Goal: Task Accomplishment & Management: Manage account settings

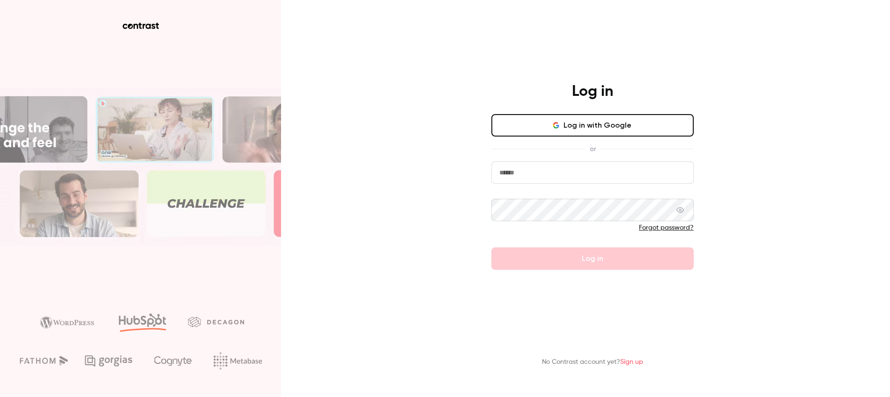
click at [566, 177] on input "email" at bounding box center [592, 173] width 202 height 22
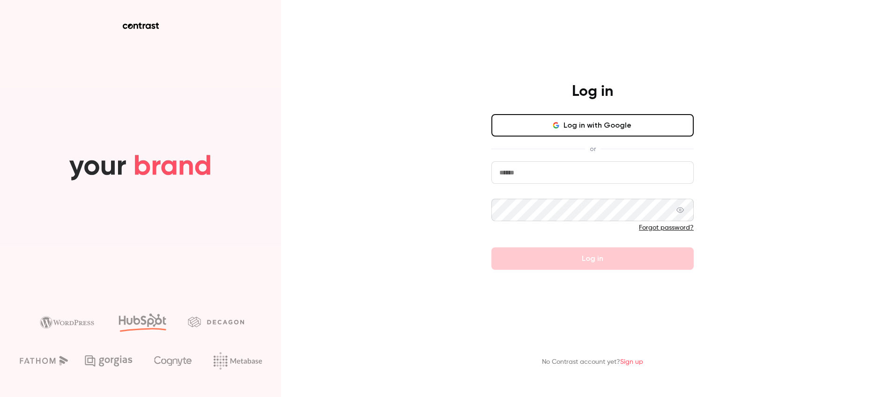
click at [421, 179] on div "Log in Log in with Google or Forgot password? Log in No Contrast account yet? S…" at bounding box center [445, 198] width 890 height 397
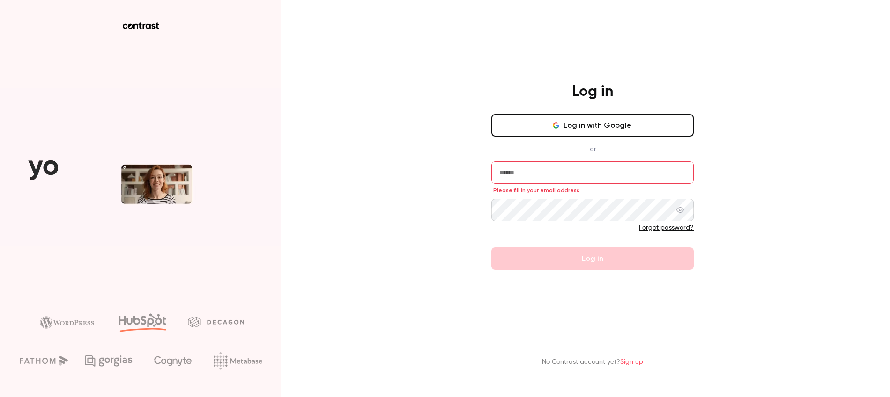
click at [677, 231] on link "Forgot password?" at bounding box center [666, 228] width 55 height 7
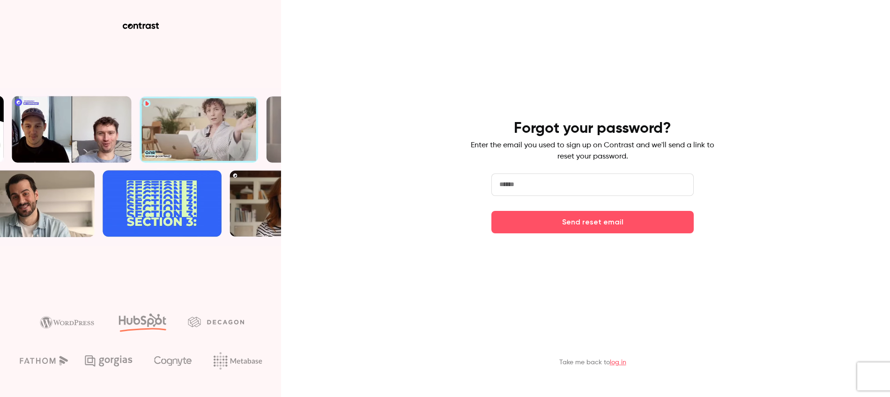
click at [571, 186] on input "email" at bounding box center [592, 185] width 202 height 22
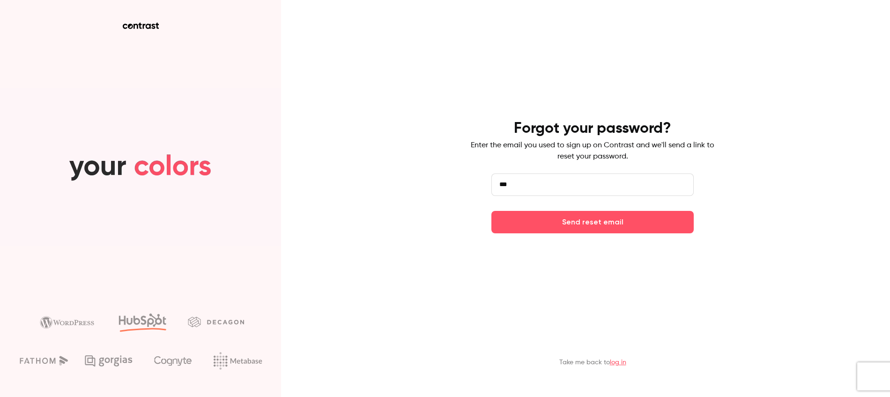
type input "**********"
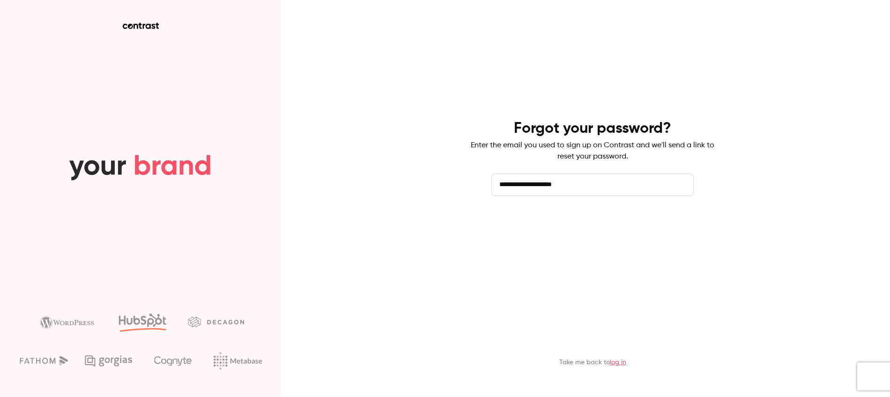
click at [530, 230] on button "Send reset email" at bounding box center [592, 222] width 202 height 22
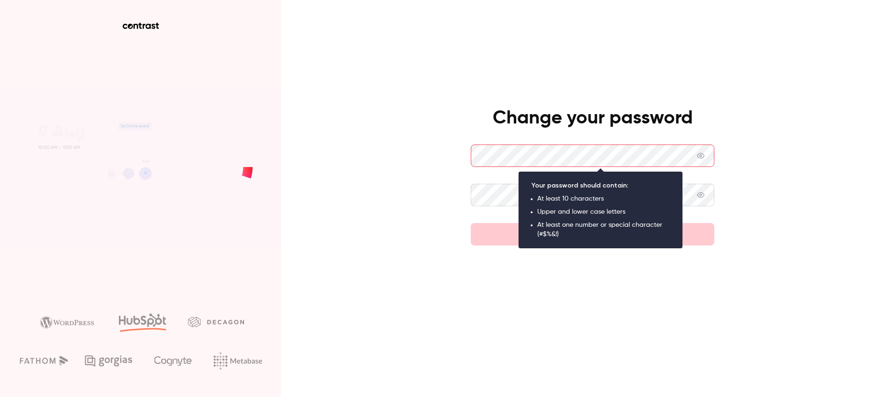
click at [704, 157] on icon at bounding box center [700, 155] width 7 height 7
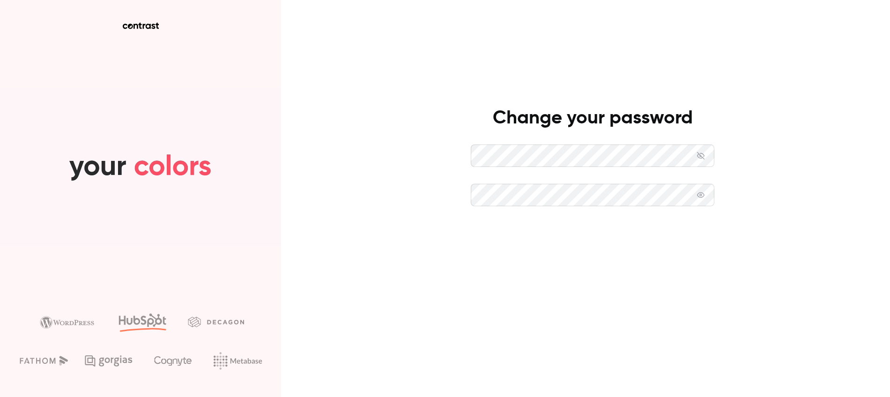
click at [537, 237] on button "Set new password" at bounding box center [592, 234] width 243 height 22
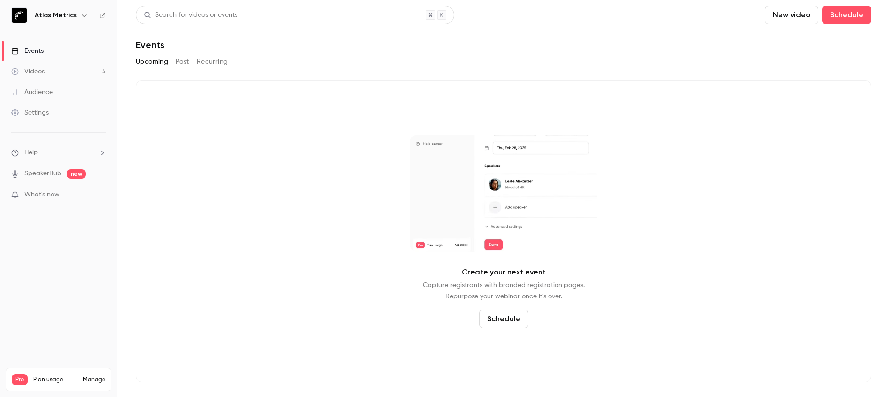
click at [66, 74] on link "Videos 5" at bounding box center [58, 71] width 117 height 21
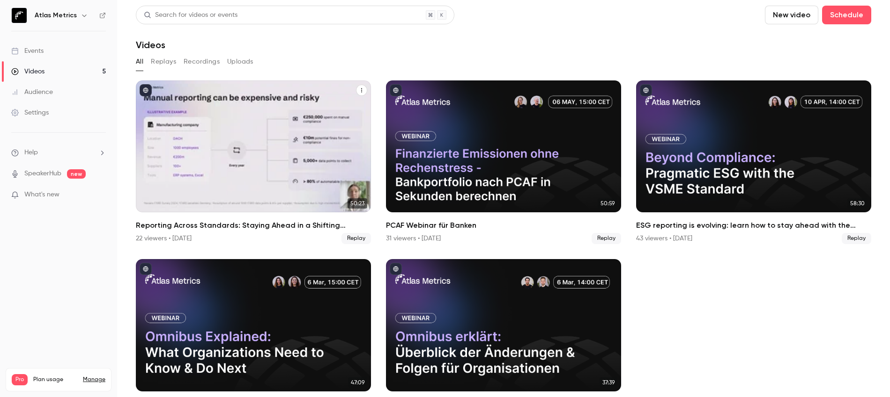
click at [361, 90] on icon "Reporting Across Standards: Staying Ahead in a Shifting Landscape" at bounding box center [361, 90] width 1 height 4
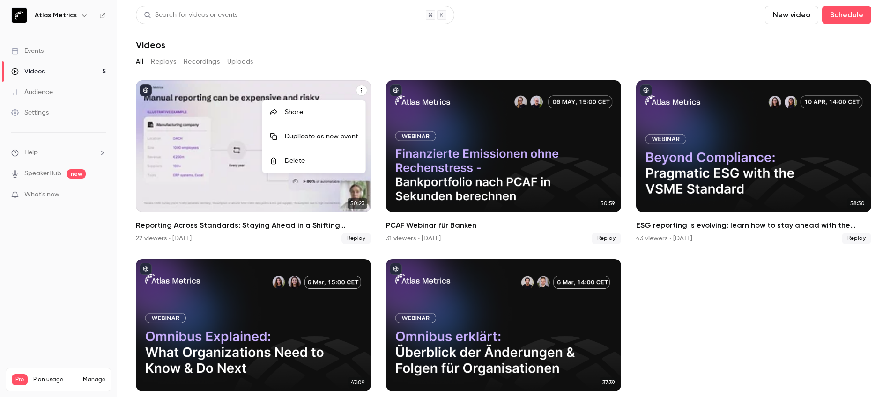
click at [360, 90] on div at bounding box center [445, 198] width 890 height 397
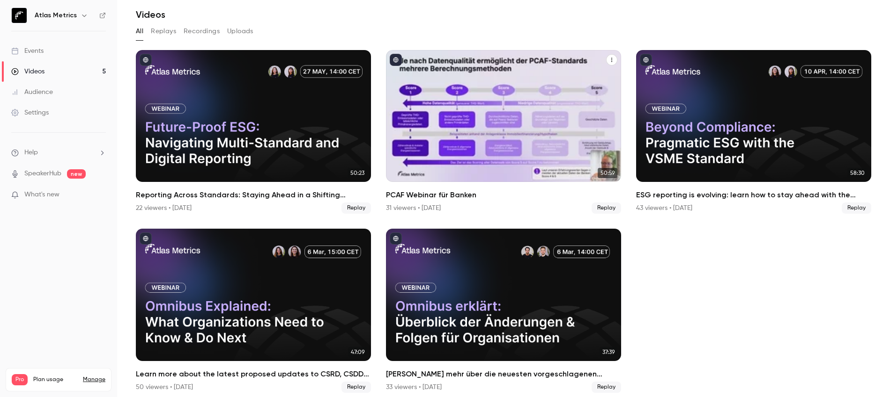
scroll to position [35, 0]
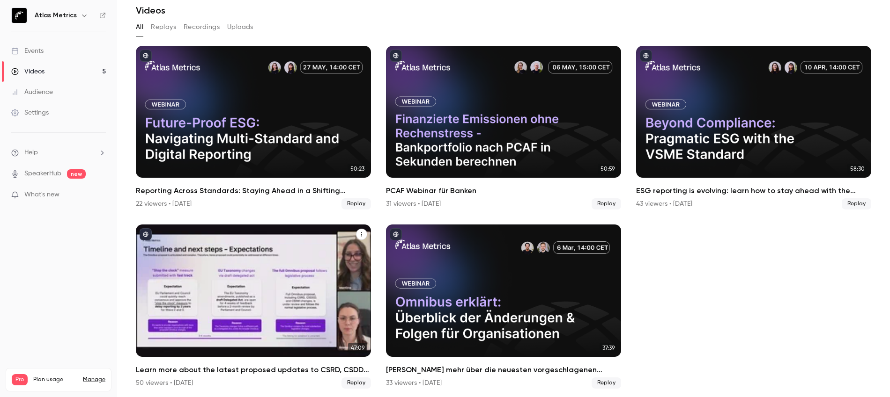
click at [360, 232] on icon "Learn more about the latest proposed updates to CSRD, CSDDD and EU Taxonomy." at bounding box center [362, 235] width 6 height 6
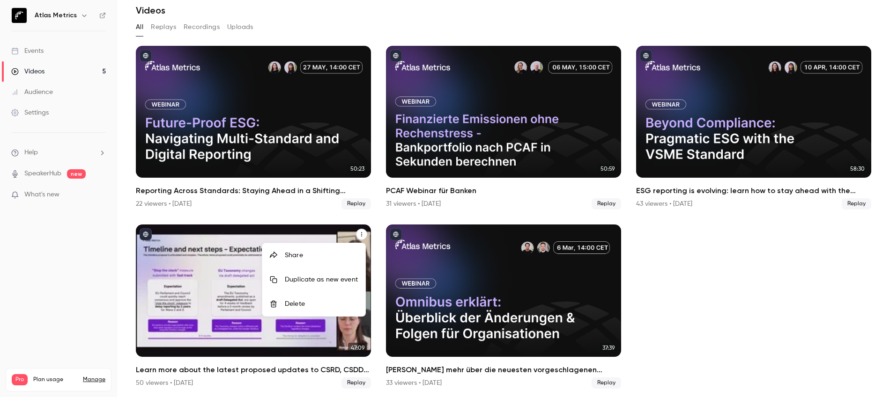
click at [767, 288] on div at bounding box center [445, 198] width 890 height 397
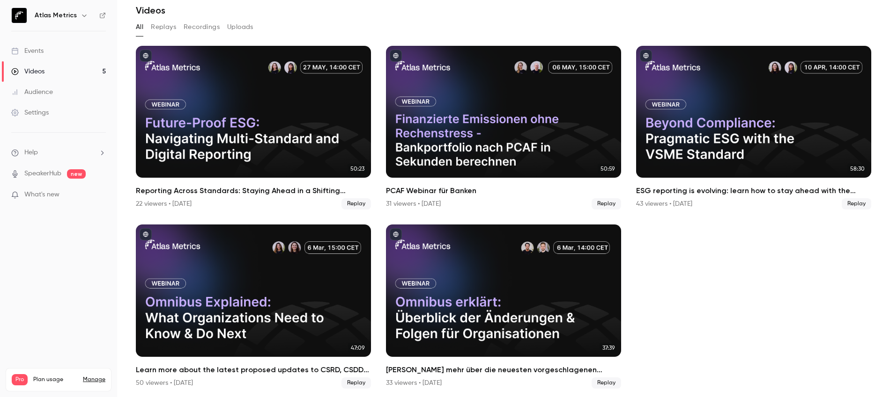
click at [46, 48] on link "Events" at bounding box center [58, 51] width 117 height 21
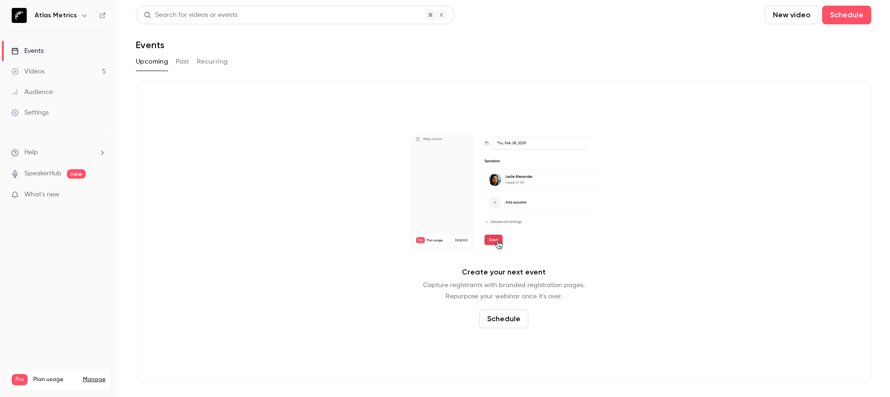
click at [184, 65] on button "Past" at bounding box center [183, 61] width 14 height 15
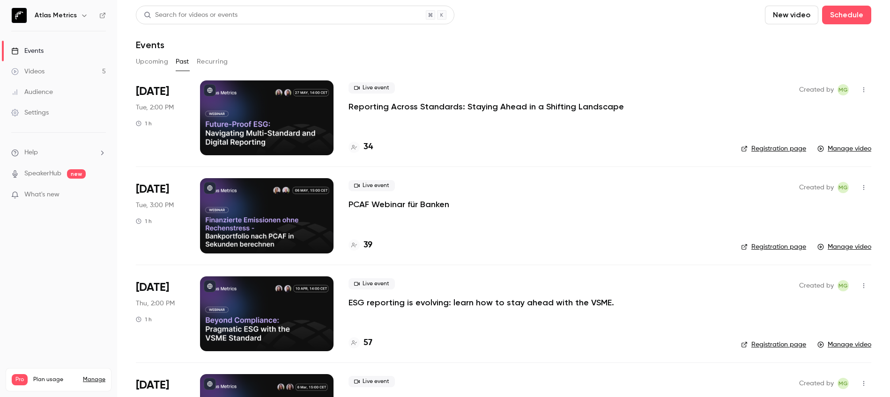
scroll to position [167, 0]
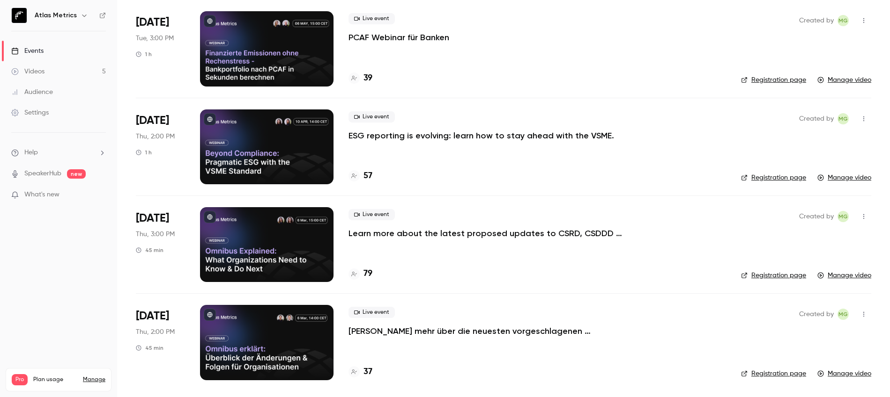
click at [843, 377] on link "Manage video" at bounding box center [844, 373] width 54 height 9
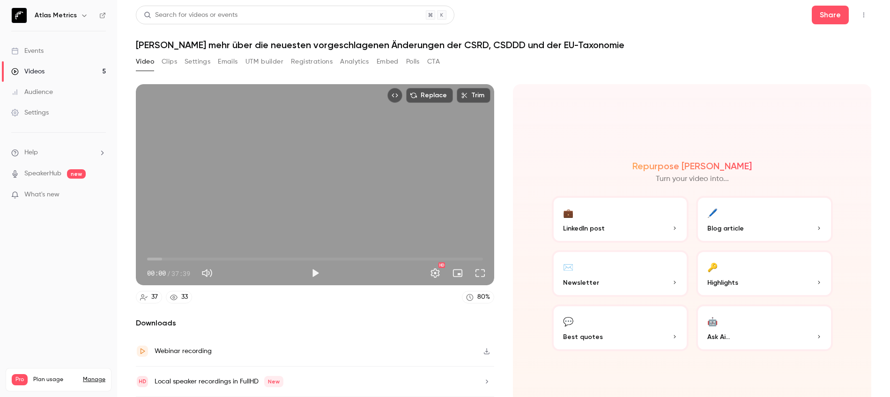
click at [103, 376] on link "Manage" at bounding box center [94, 379] width 22 height 7
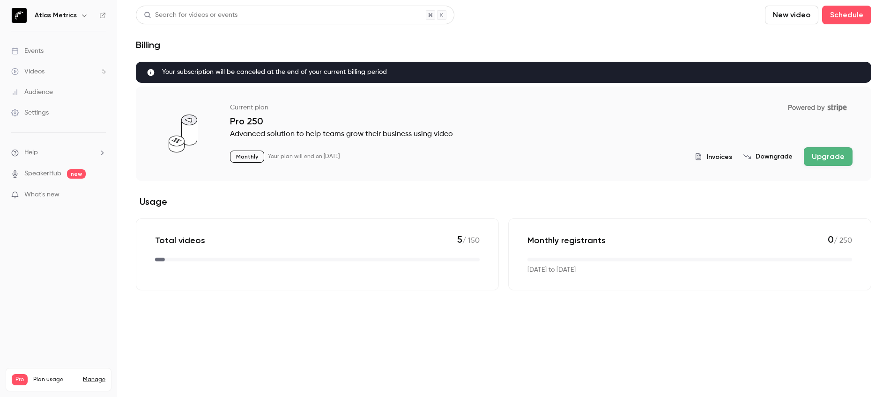
click at [150, 73] on icon "billing" at bounding box center [150, 72] width 7 height 7
click at [151, 72] on icon "billing" at bounding box center [150, 72] width 7 height 7
click at [771, 158] on button "Downgrade" at bounding box center [767, 156] width 49 height 9
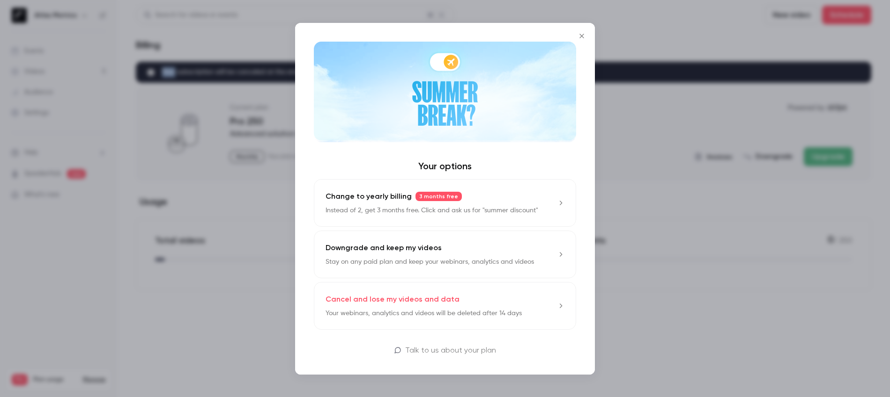
click at [581, 37] on icon "Close" at bounding box center [581, 35] width 11 height 7
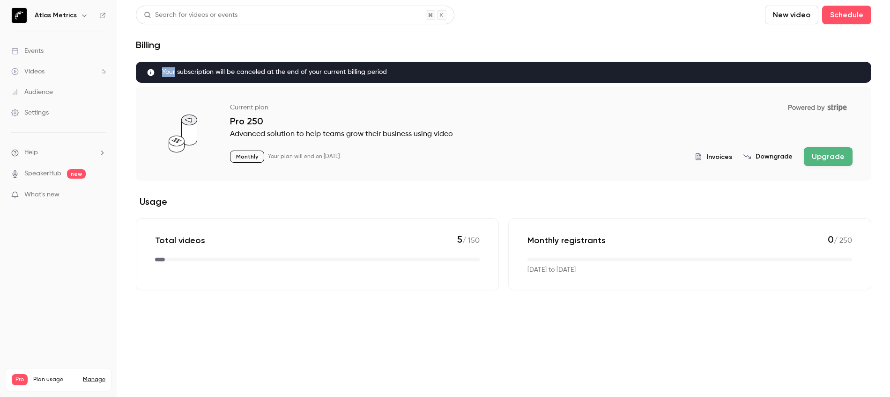
click at [399, 58] on div "Search for videos or events New video Schedule Billing Your subscription will b…" at bounding box center [503, 148] width 735 height 285
click at [150, 72] on icon "billing" at bounding box center [150, 72] width 7 height 7
click at [151, 73] on icon "billing" at bounding box center [150, 72] width 7 height 7
click at [252, 158] on p "Monthly" at bounding box center [247, 157] width 34 height 12
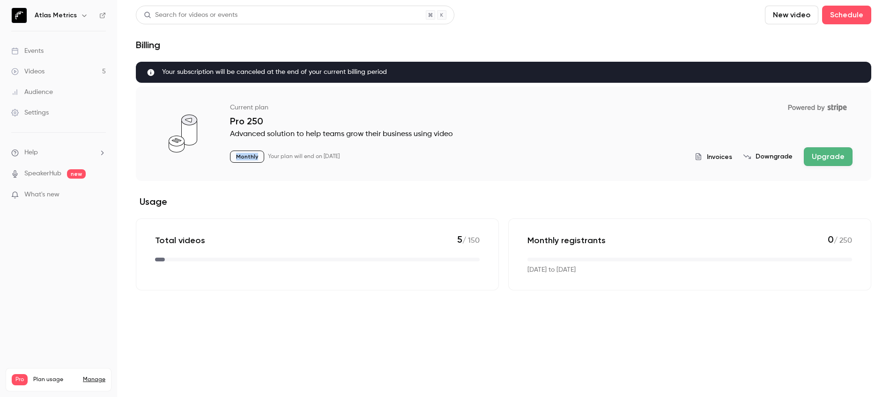
click at [252, 158] on p "Monthly" at bounding box center [247, 157] width 34 height 12
click at [770, 155] on button "Downgrade" at bounding box center [767, 156] width 49 height 9
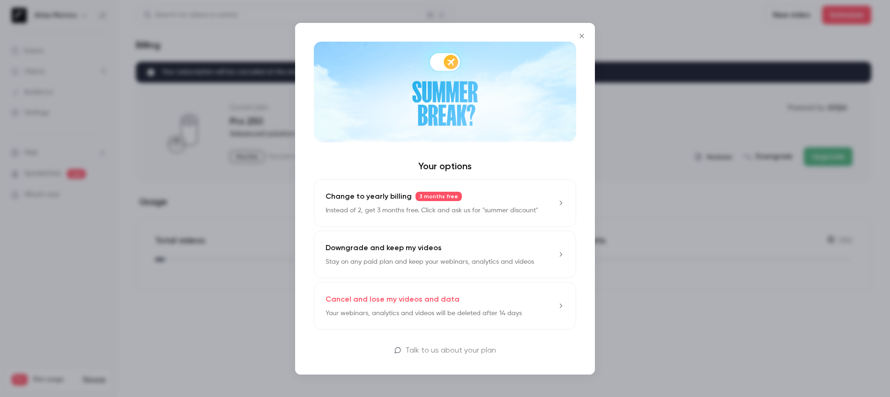
click at [549, 310] on link "Cancel and lose my videos and data Your webinars, analytics and videos will be …" at bounding box center [445, 306] width 262 height 48
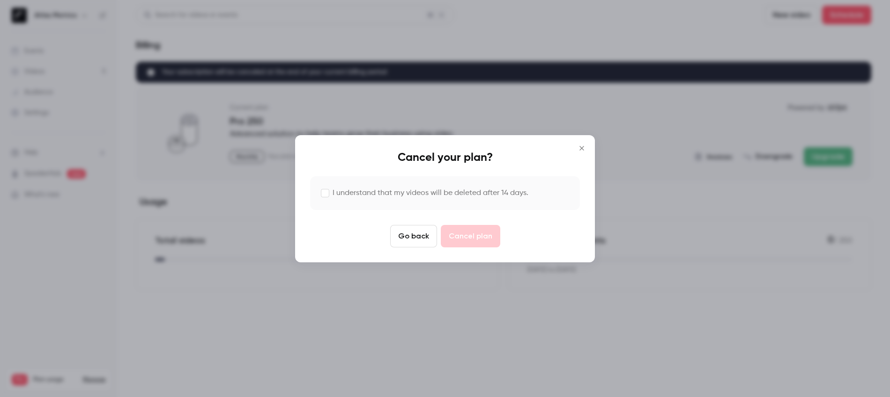
click at [581, 149] on icon "Close" at bounding box center [581, 148] width 11 height 7
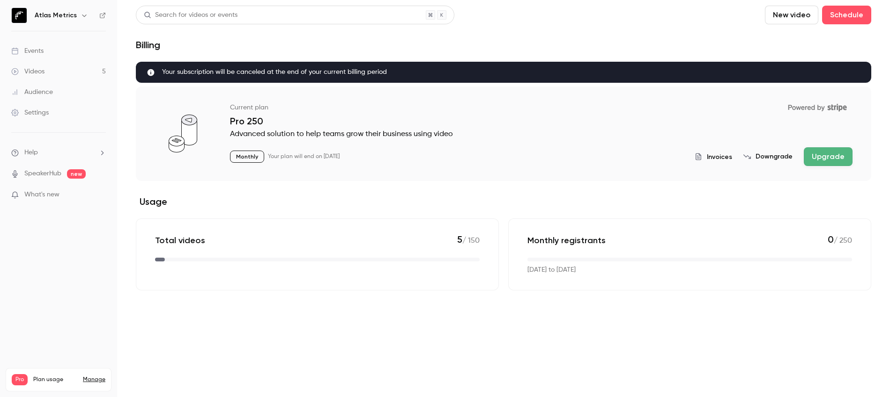
click at [153, 74] on icon "billing" at bounding box center [150, 72] width 7 height 7
click at [720, 156] on span "Invoices" at bounding box center [718, 157] width 25 height 10
